Goal: Navigation & Orientation: Find specific page/section

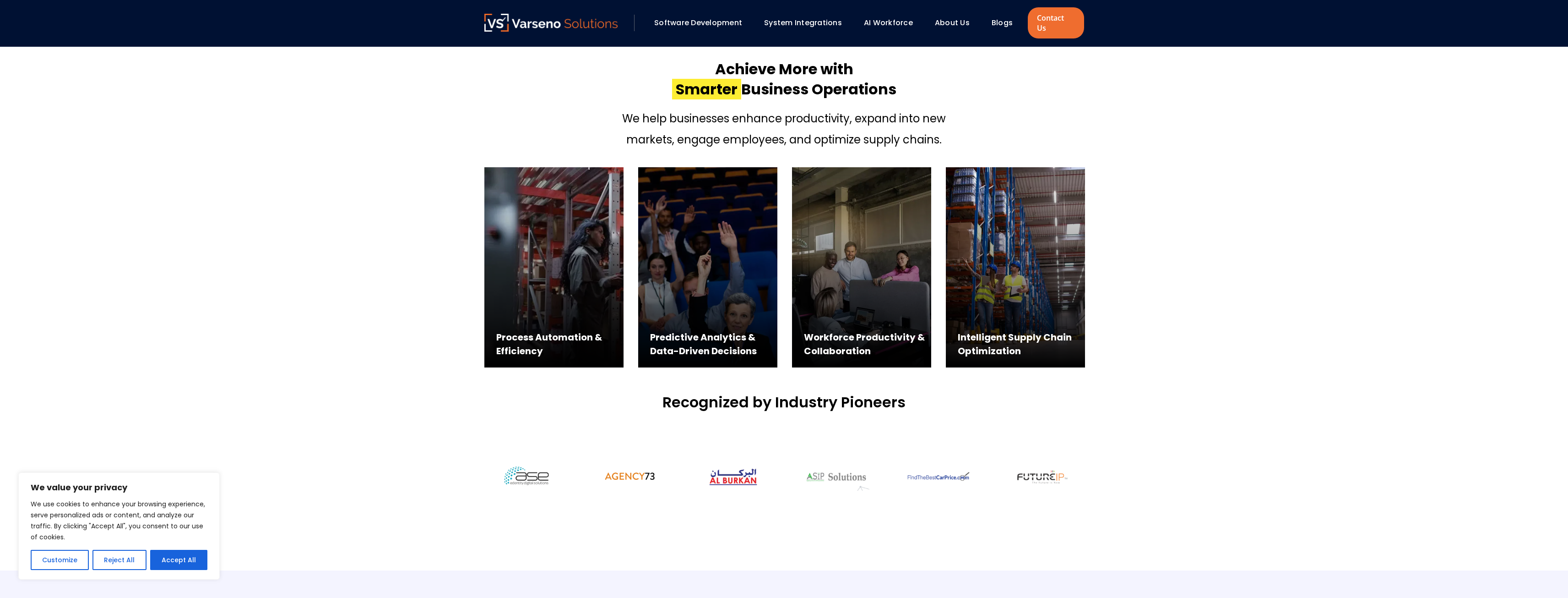
scroll to position [596, 0]
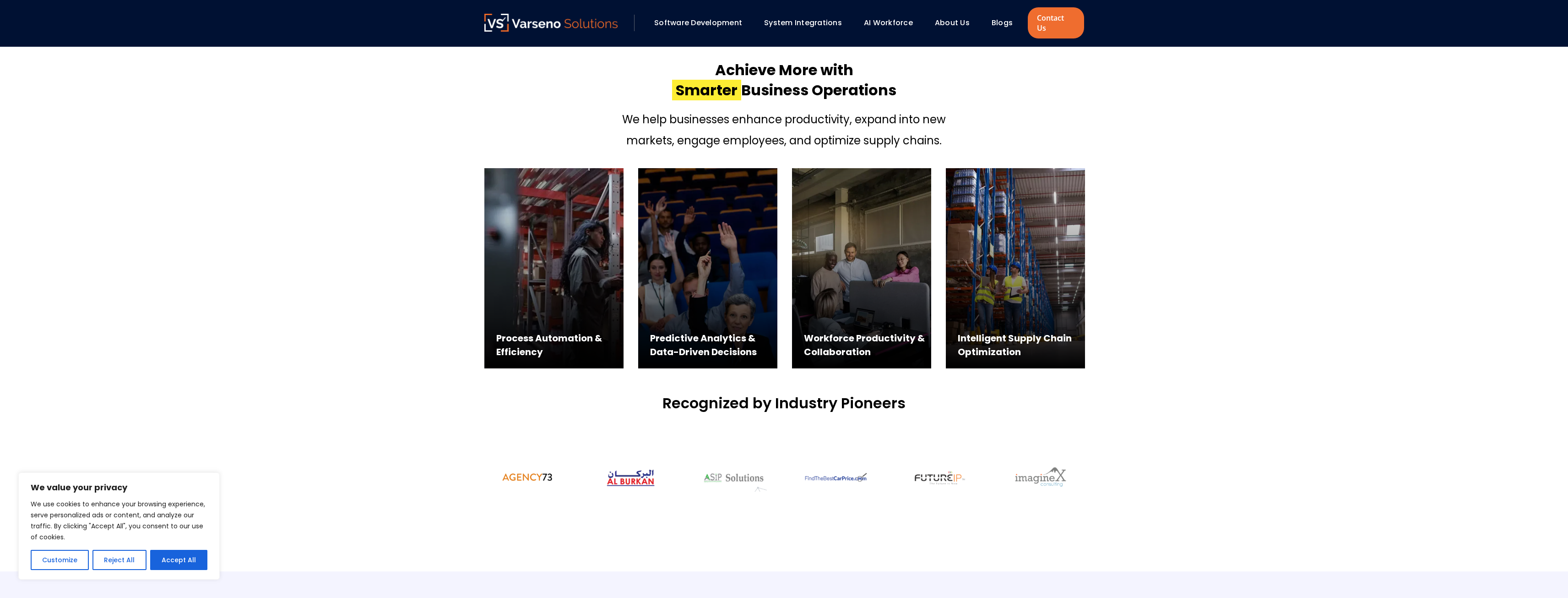
click at [167, 560] on button "Accept All" at bounding box center [179, 560] width 57 height 20
checkbox input "true"
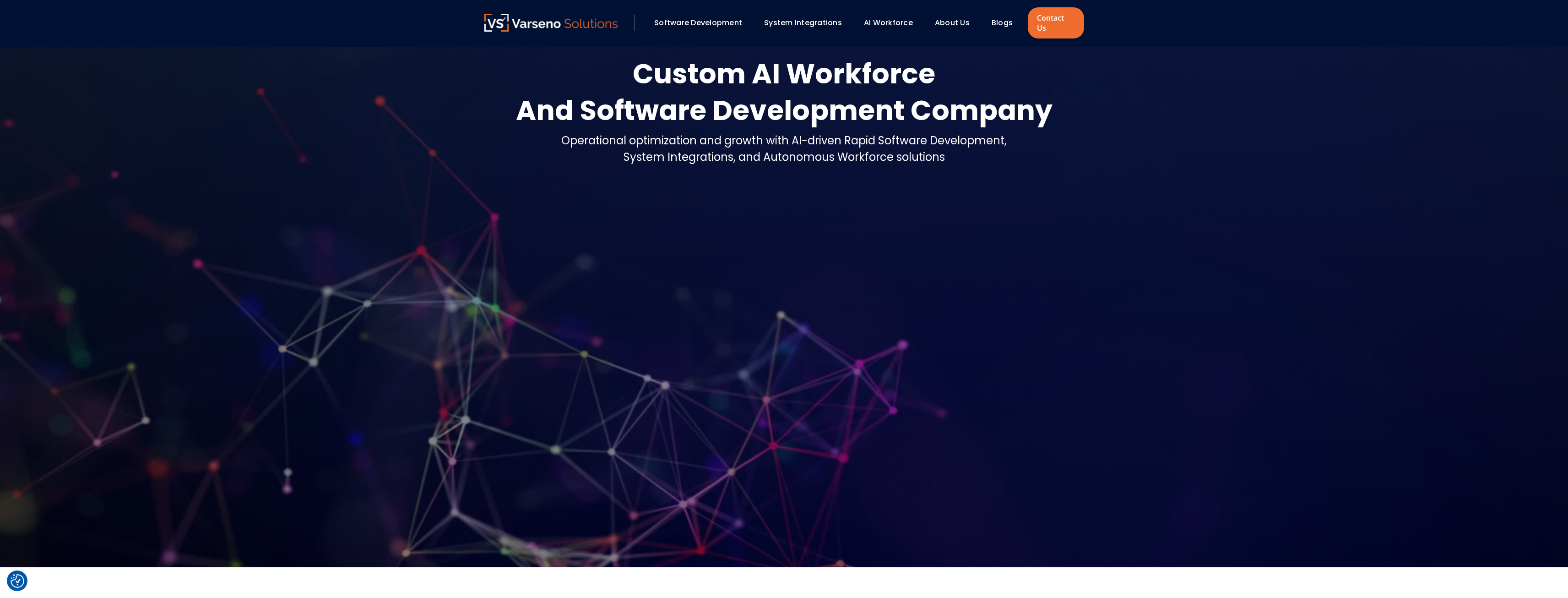
scroll to position [0, 0]
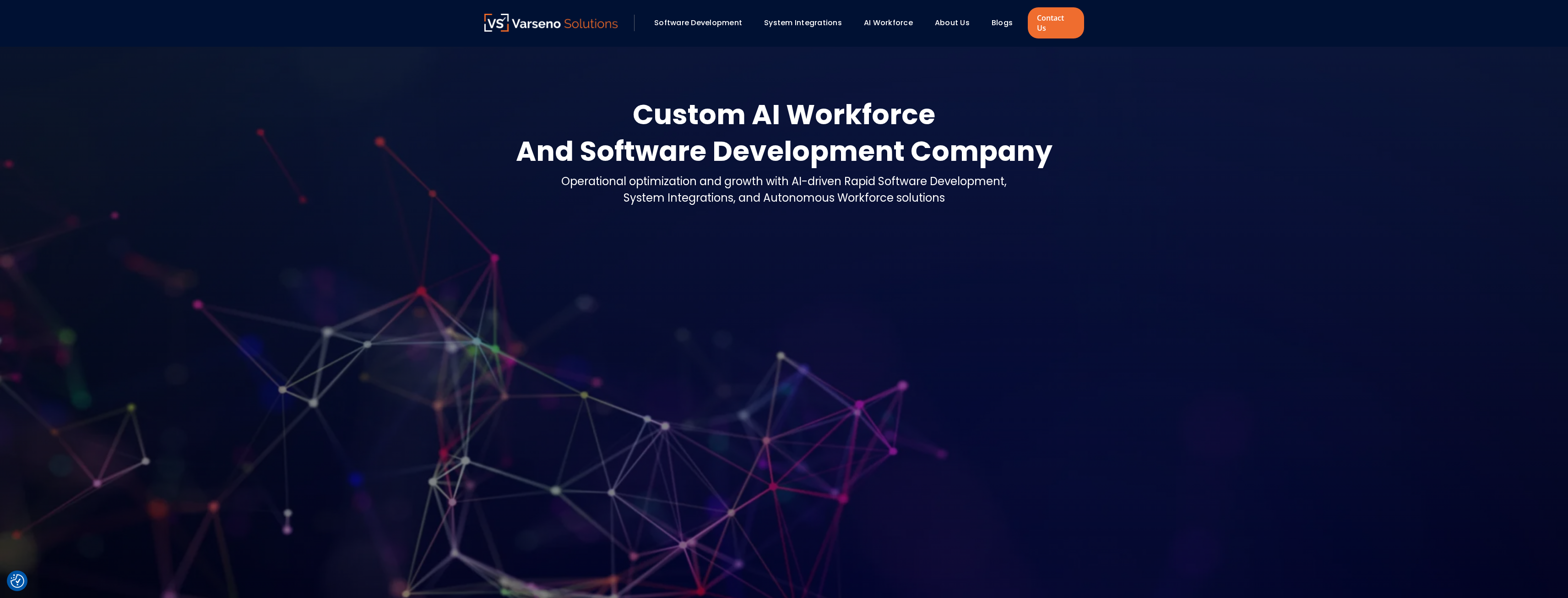
click at [934, 20] on div "About Us" at bounding box center [956, 23] width 52 height 16
click at [949, 21] on link "About Us" at bounding box center [952, 23] width 35 height 10
